Goal: Task Accomplishment & Management: Manage account settings

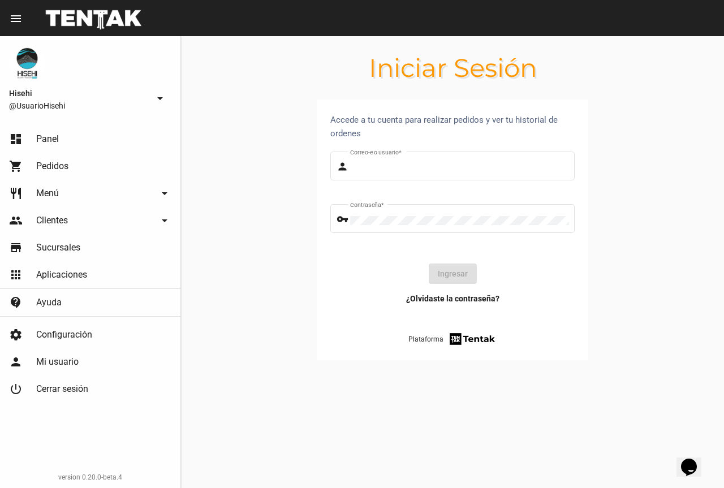
type input "UsuarioHisehi"
click at [16, 134] on mat-icon "dashboard" at bounding box center [16, 139] width 14 height 14
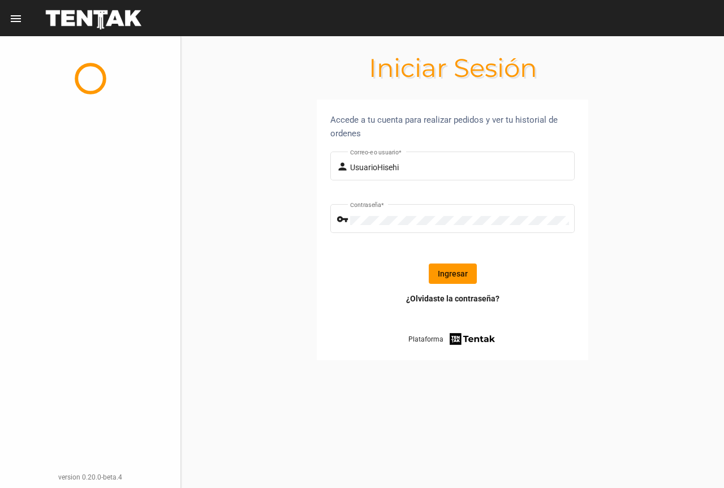
click at [442, 267] on button "Ingresar" at bounding box center [453, 274] width 48 height 20
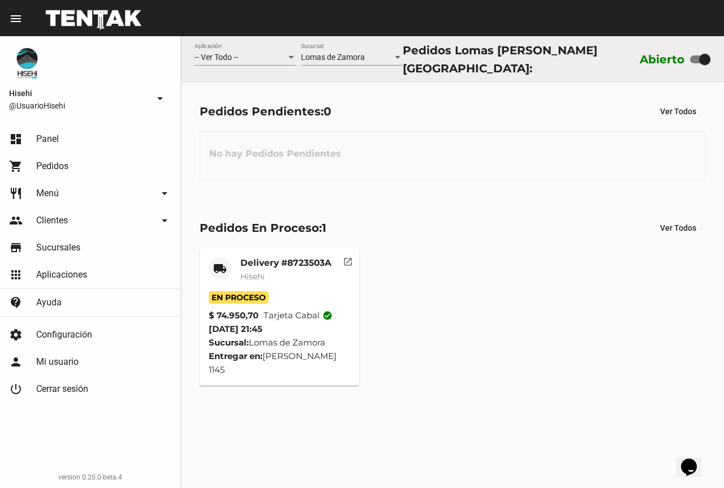
click at [263, 315] on div "$ 74.950,70 Tarjeta cabal check_circle" at bounding box center [280, 316] width 142 height 14
click at [266, 294] on span "En Proceso" at bounding box center [239, 297] width 60 height 12
click at [270, 279] on div "Delivery #8723503A Hisehi" at bounding box center [285, 274] width 91 height 34
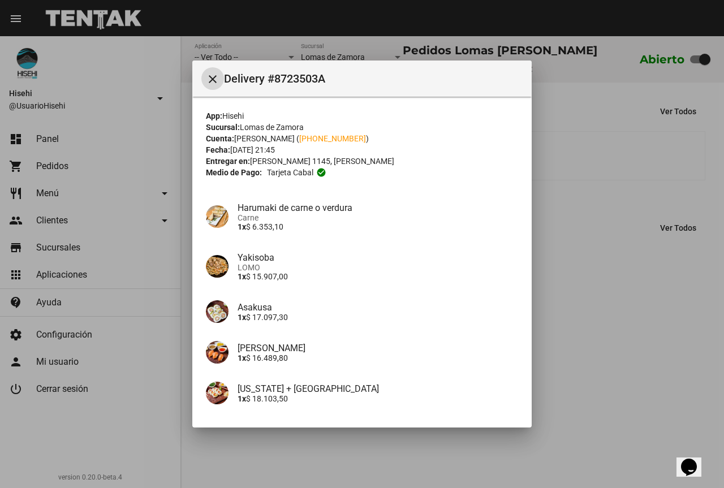
scroll to position [109, 0]
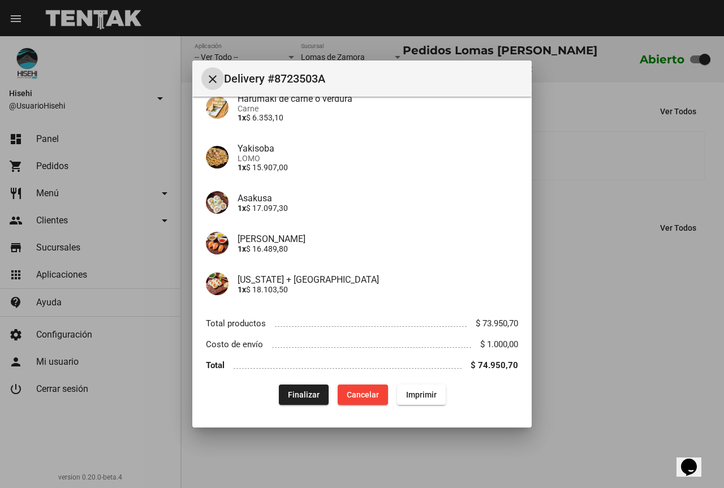
click at [291, 398] on span "Finalizar" at bounding box center [304, 394] width 32 height 9
